Goal: Information Seeking & Learning: Learn about a topic

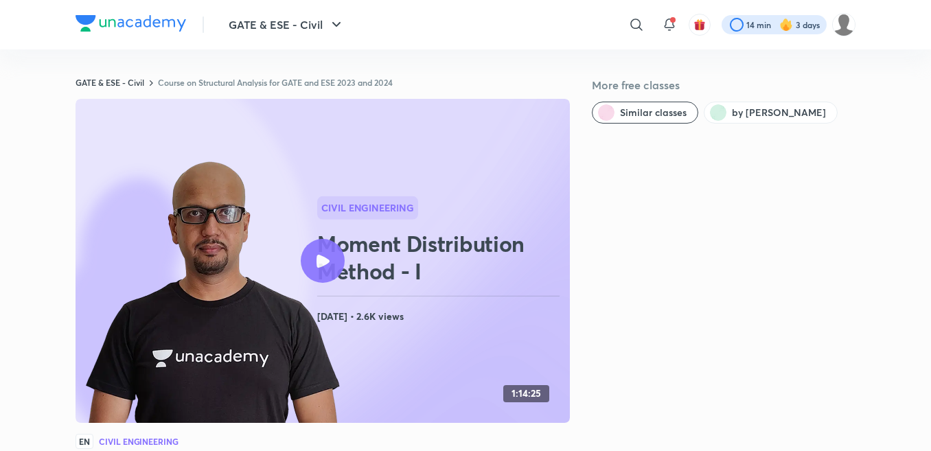
click at [752, 27] on div at bounding box center [773, 24] width 105 height 19
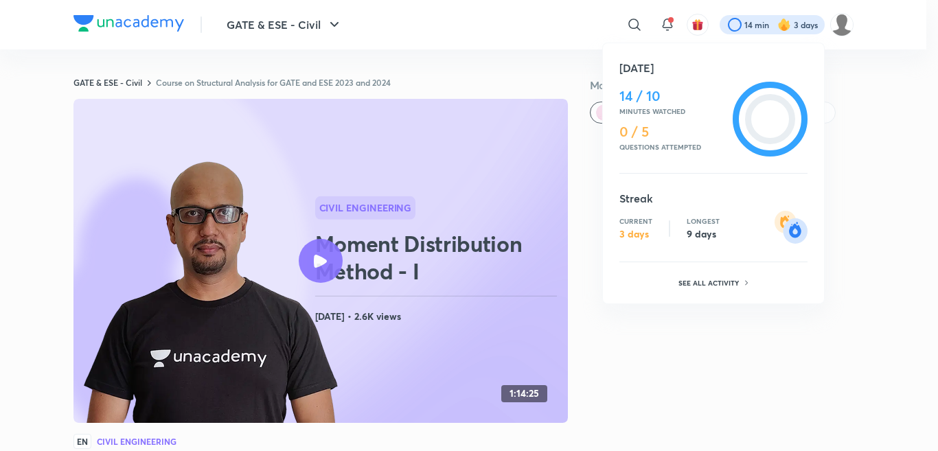
click at [722, 301] on div "[DATE] 14 / 10 Minutes watched 0 / 5 Questions attempted Streak Current 3 days …" at bounding box center [713, 174] width 222 height 262
